Goal: Navigation & Orientation: Find specific page/section

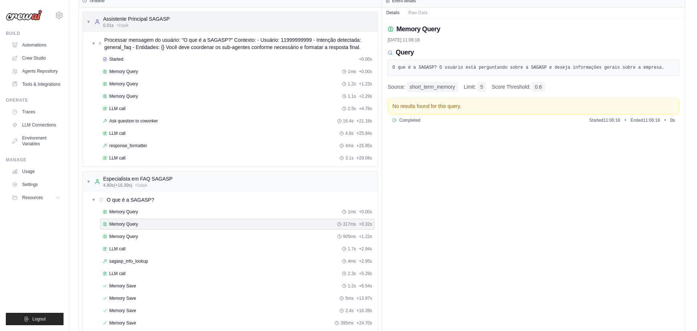
click at [96, 15] on div "Assistente Principal SAGASP 0.01s • 1 task" at bounding box center [132, 21] width 76 height 13
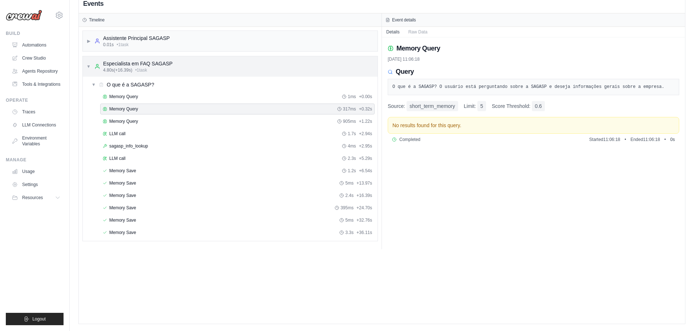
click at [89, 64] on span "▼" at bounding box center [88, 67] width 4 height 6
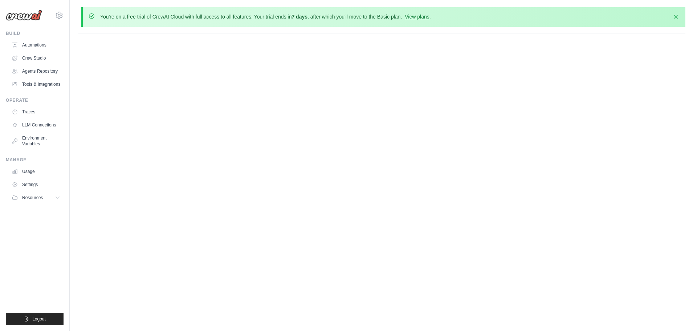
scroll to position [0, 0]
click at [49, 67] on link "Agents Repository" at bounding box center [36, 71] width 55 height 12
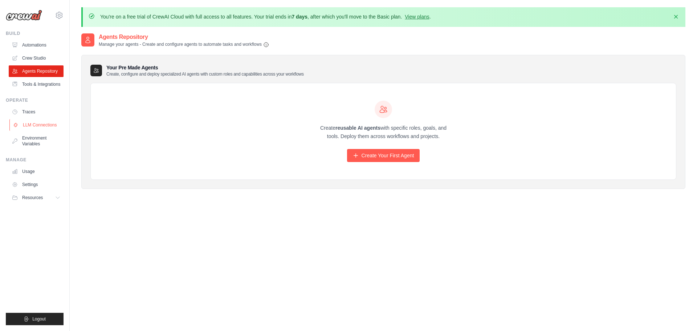
click at [40, 126] on link "LLM Connections" at bounding box center [36, 125] width 55 height 12
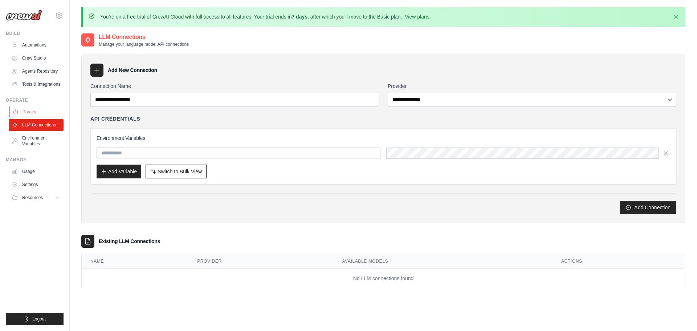
click at [42, 116] on link "Traces" at bounding box center [36, 112] width 55 height 12
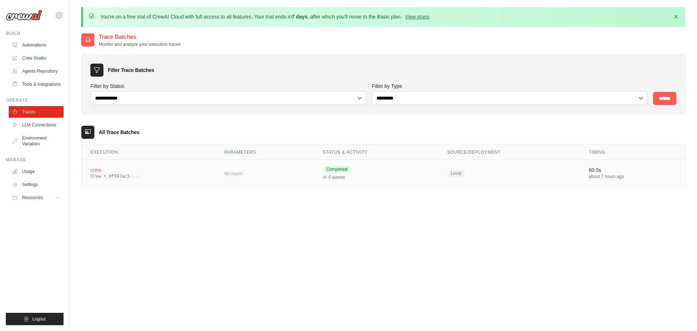
click at [123, 168] on div "crew" at bounding box center [148, 169] width 117 height 7
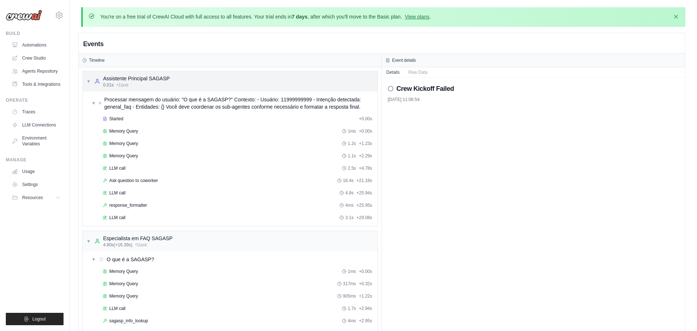
click at [91, 83] on div "▼ Assistente Principal SAGASP 0.01s • 1 task" at bounding box center [128, 81] width 84 height 13
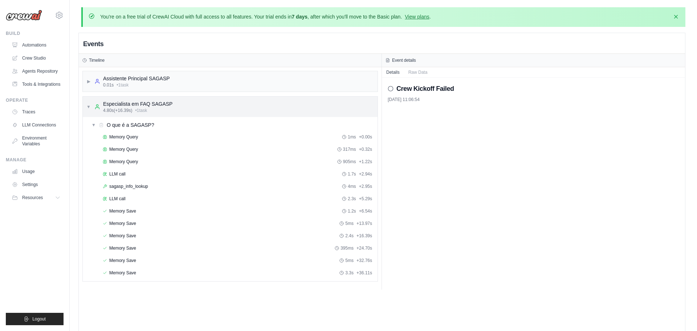
click at [89, 100] on div "▼ Especialista em FAQ SAGASP 4.80s (+16.39s) • 1 task" at bounding box center [129, 106] width 86 height 13
